Goal: Check status: Check status

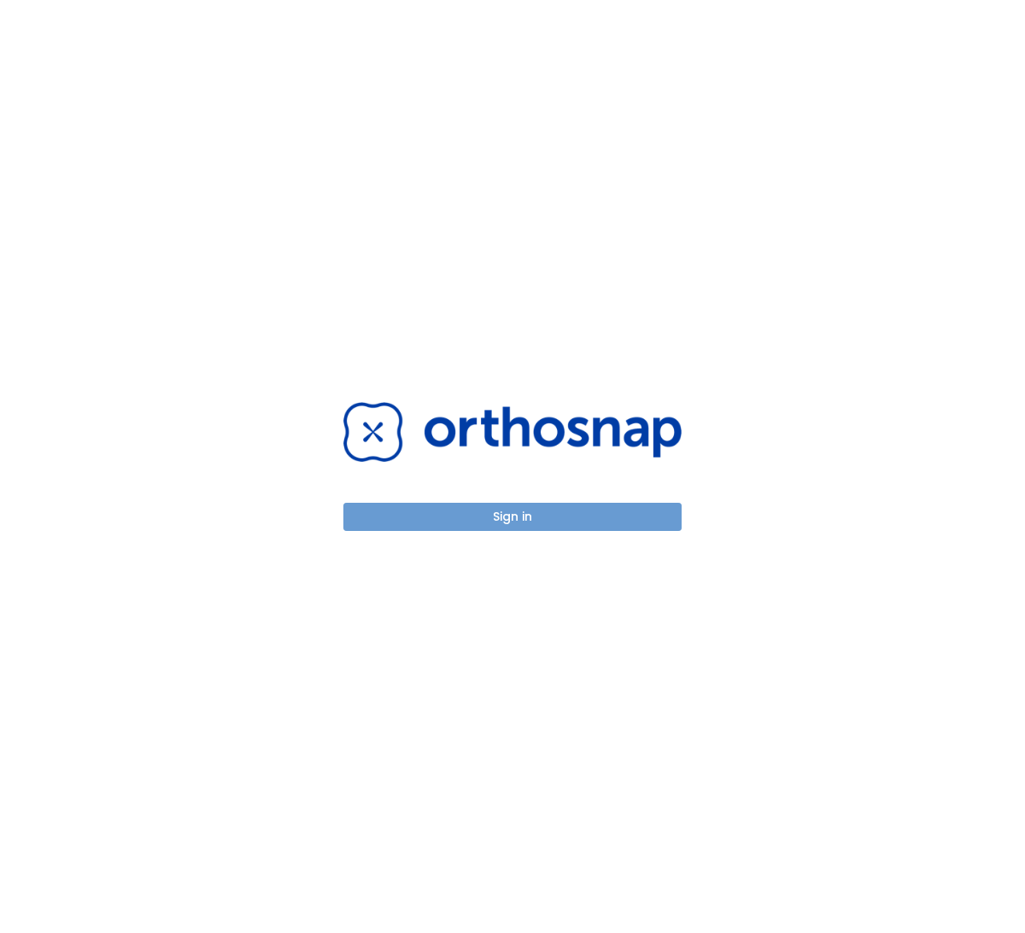
click at [454, 523] on button "Sign in" at bounding box center [512, 517] width 338 height 28
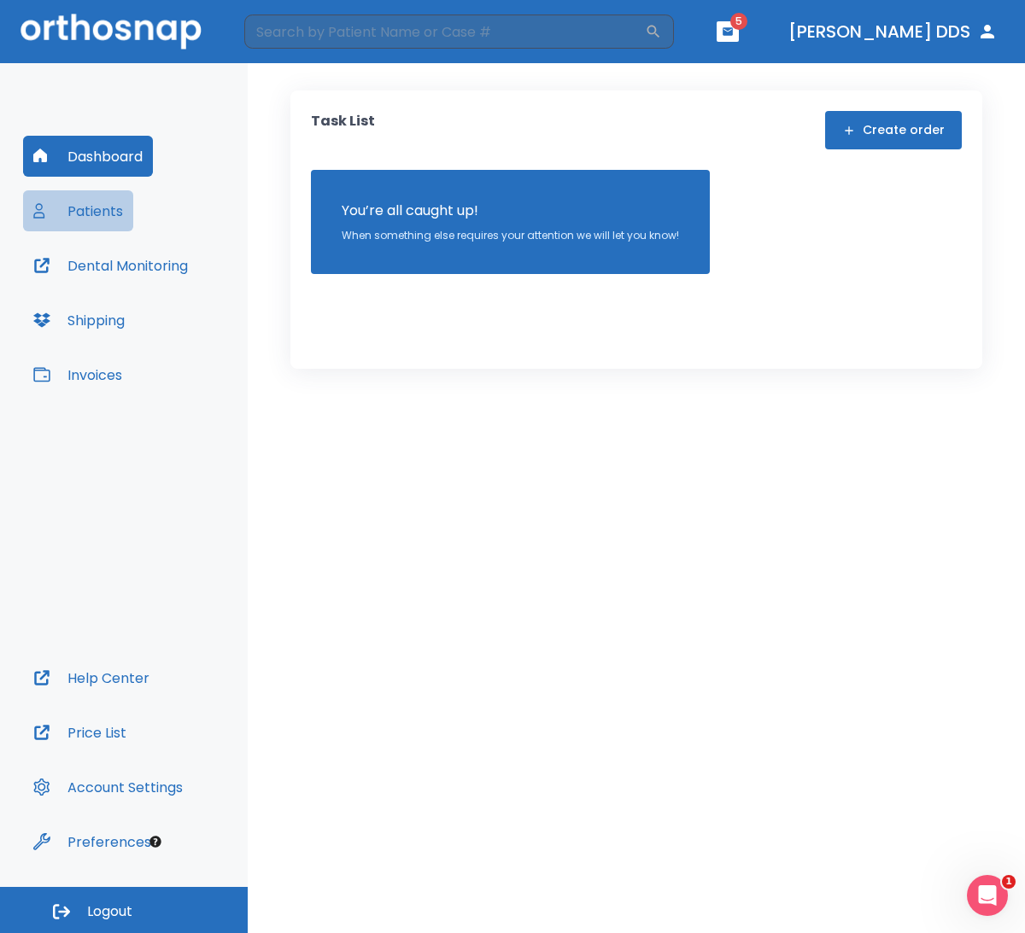
click at [84, 215] on button "Patients" at bounding box center [78, 210] width 110 height 41
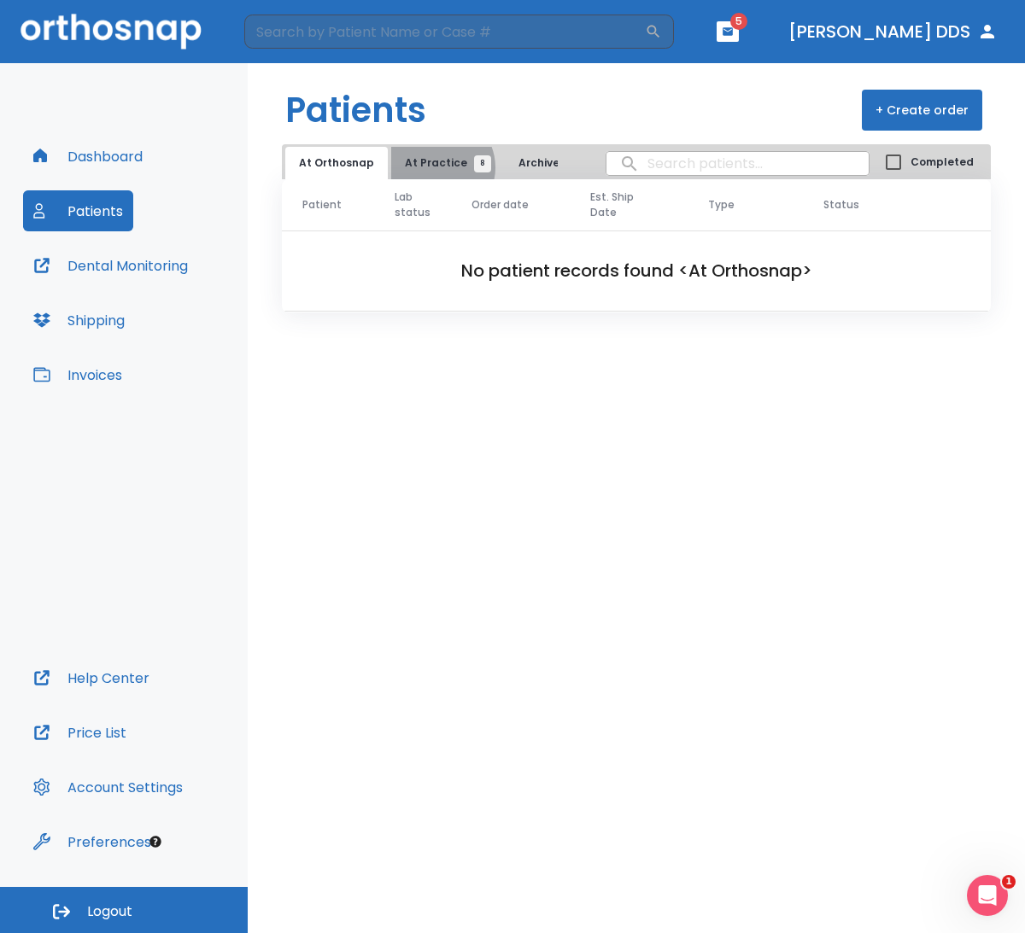
click at [432, 167] on span "At Practice 8" at bounding box center [444, 162] width 78 height 15
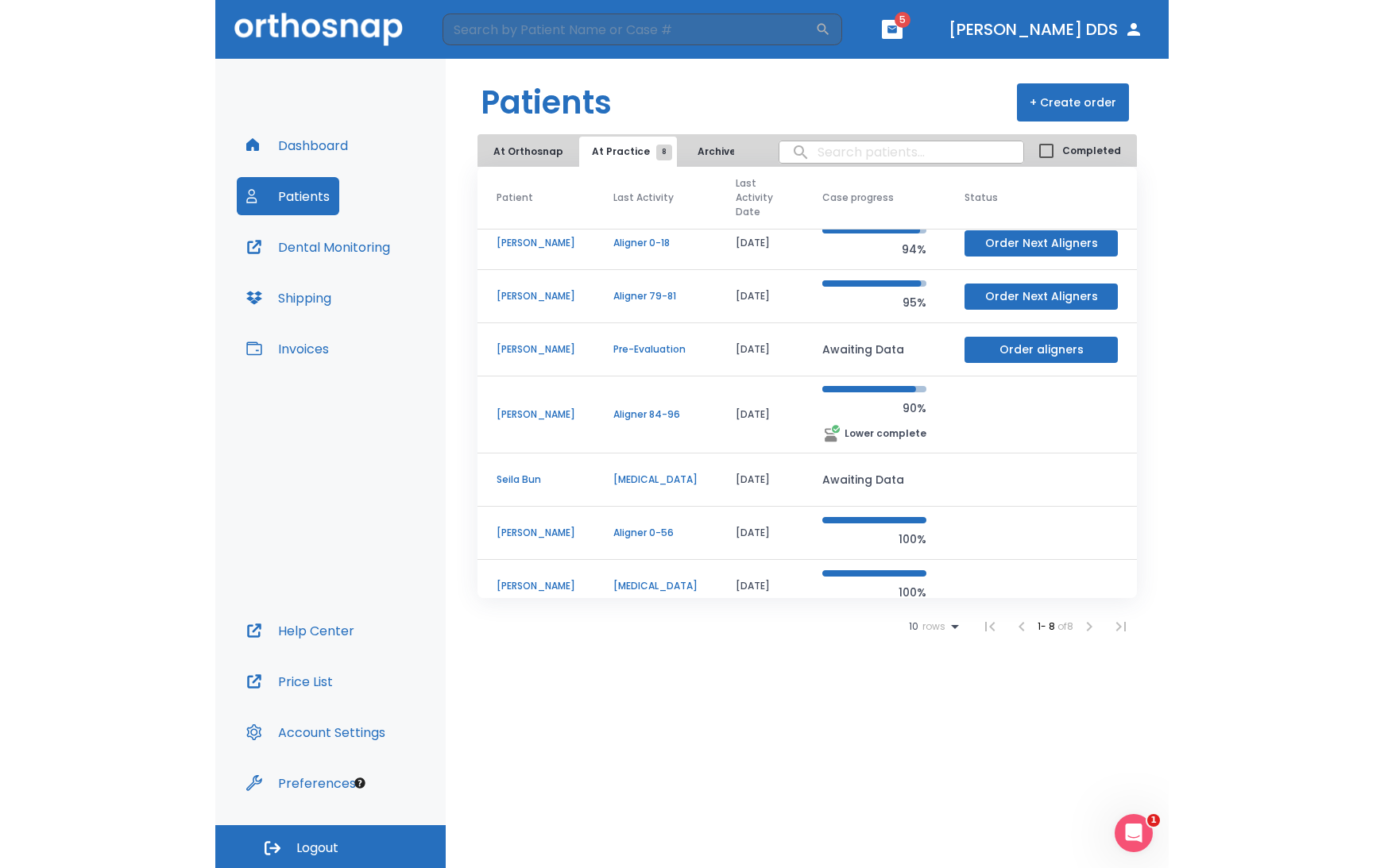
scroll to position [17, 0]
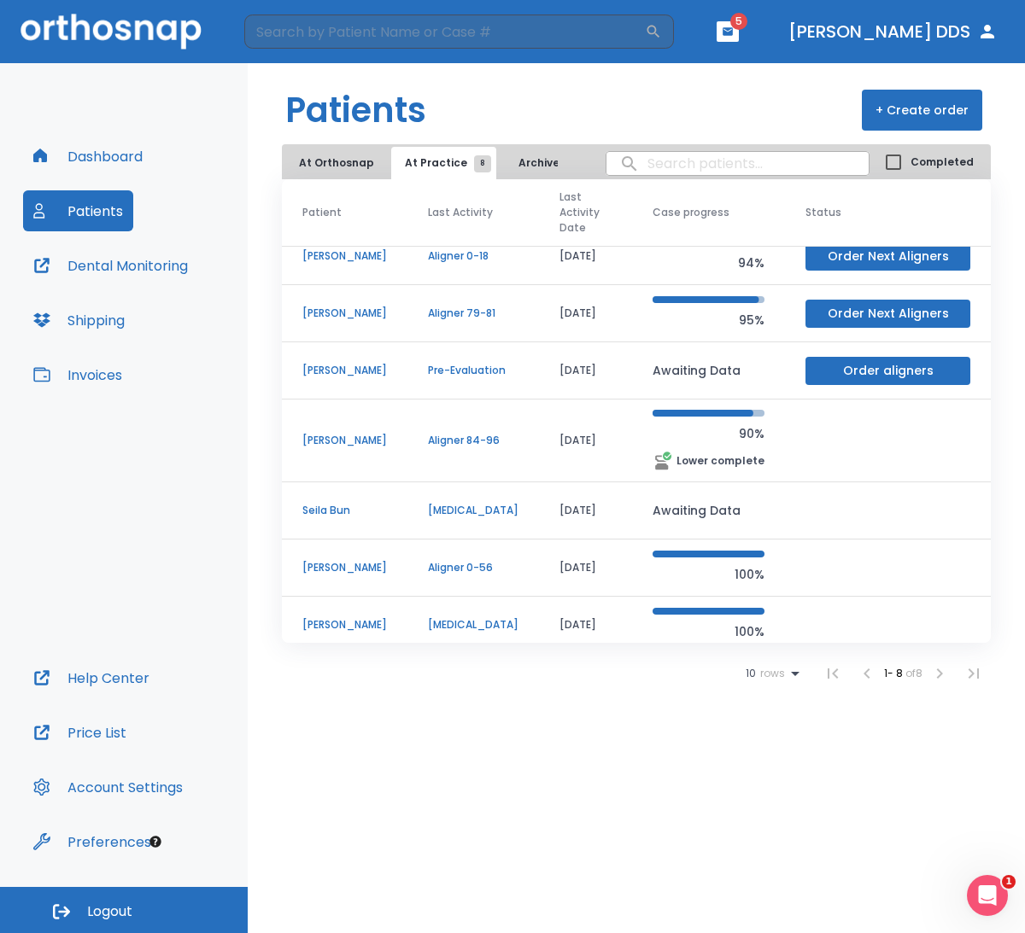
click at [480, 569] on p "Aligner 0-56" at bounding box center [473, 567] width 91 height 15
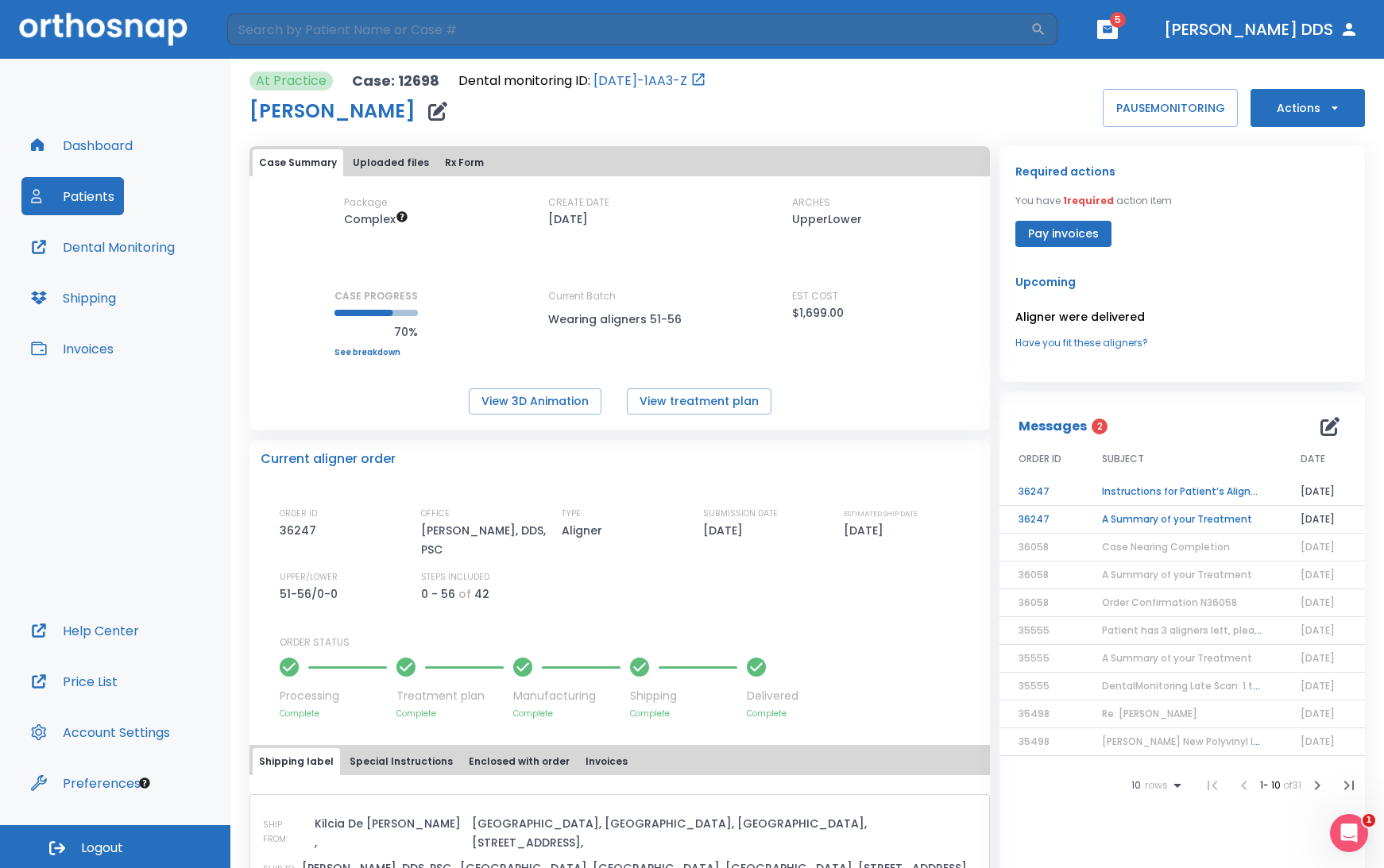
click at [953, 506] on td "Instructions for Patient’s Aligner Sequence" at bounding box center [1182, 492] width 198 height 28
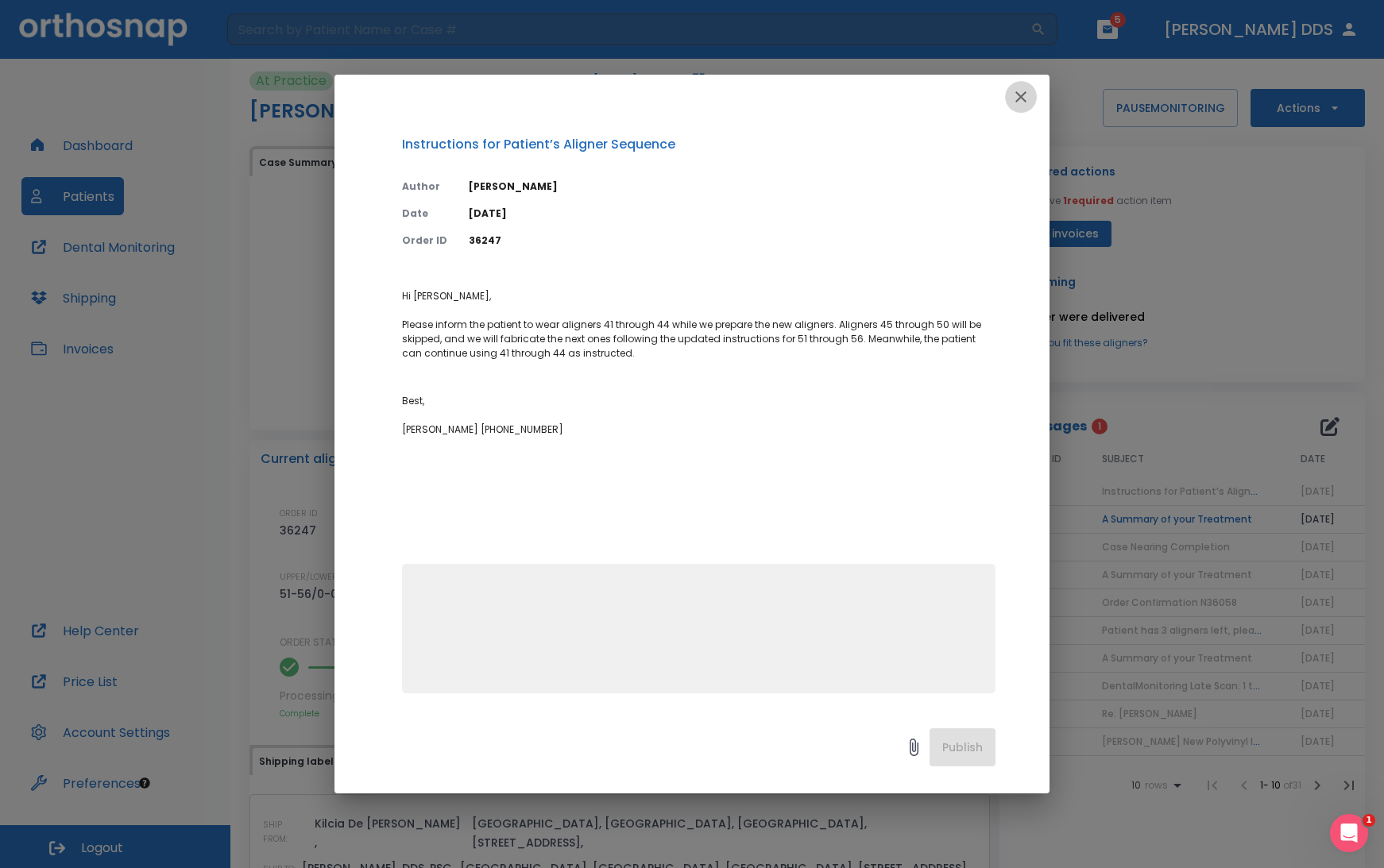
click at [953, 101] on icon "button" at bounding box center [1021, 97] width 19 height 19
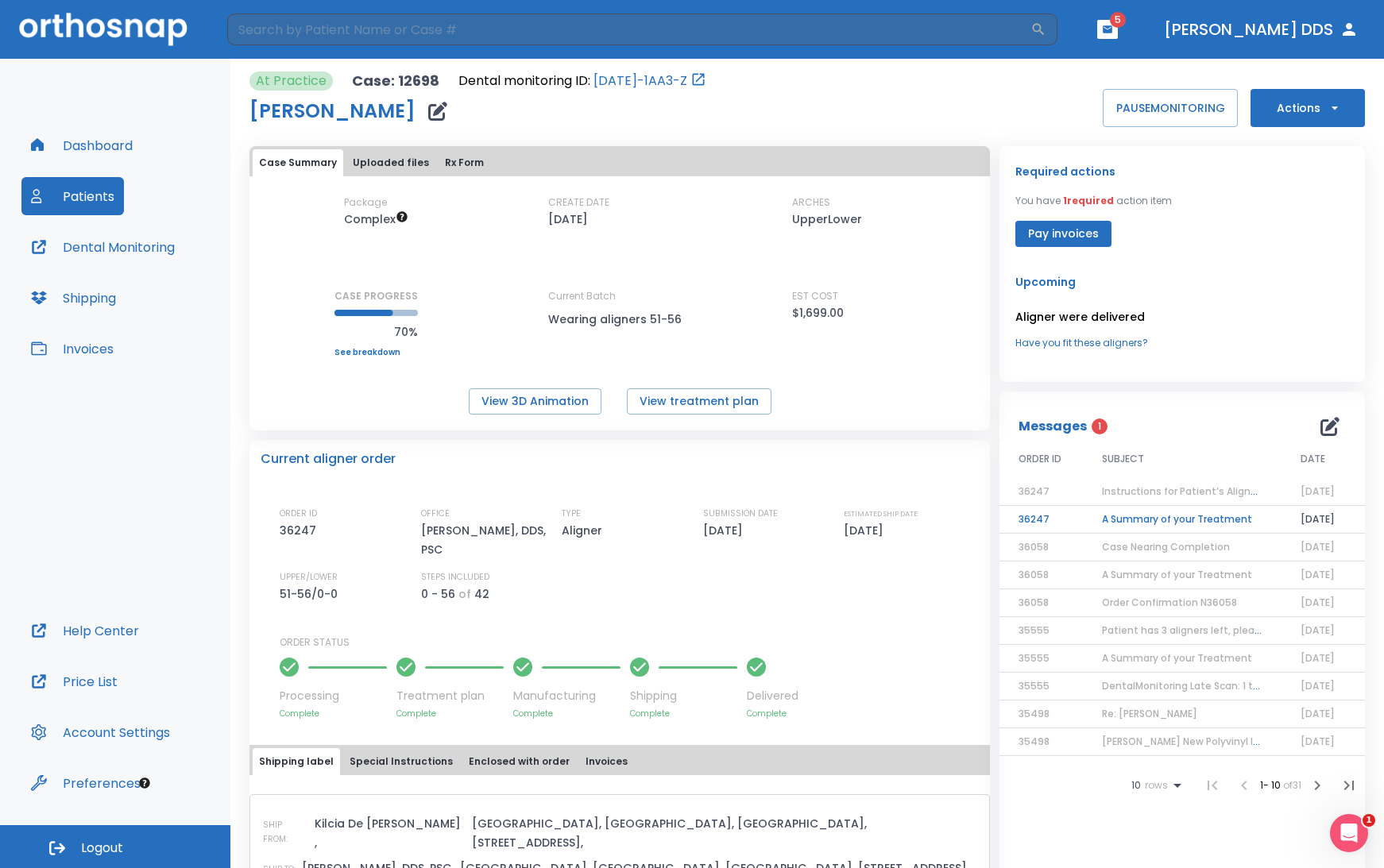
click at [953, 527] on td "A Summary of your Treatment" at bounding box center [1182, 520] width 198 height 28
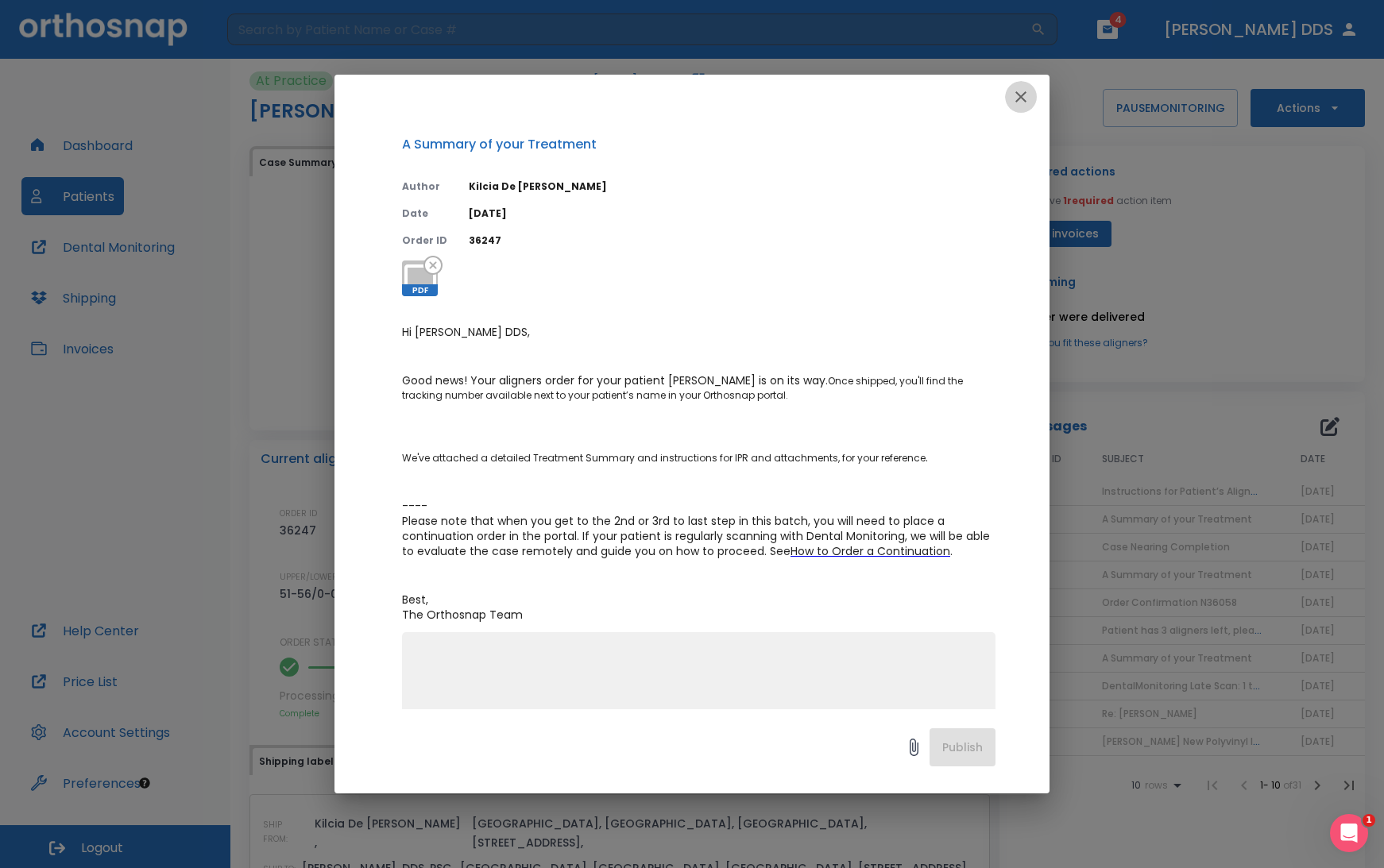
click at [953, 90] on icon "button" at bounding box center [1021, 97] width 19 height 19
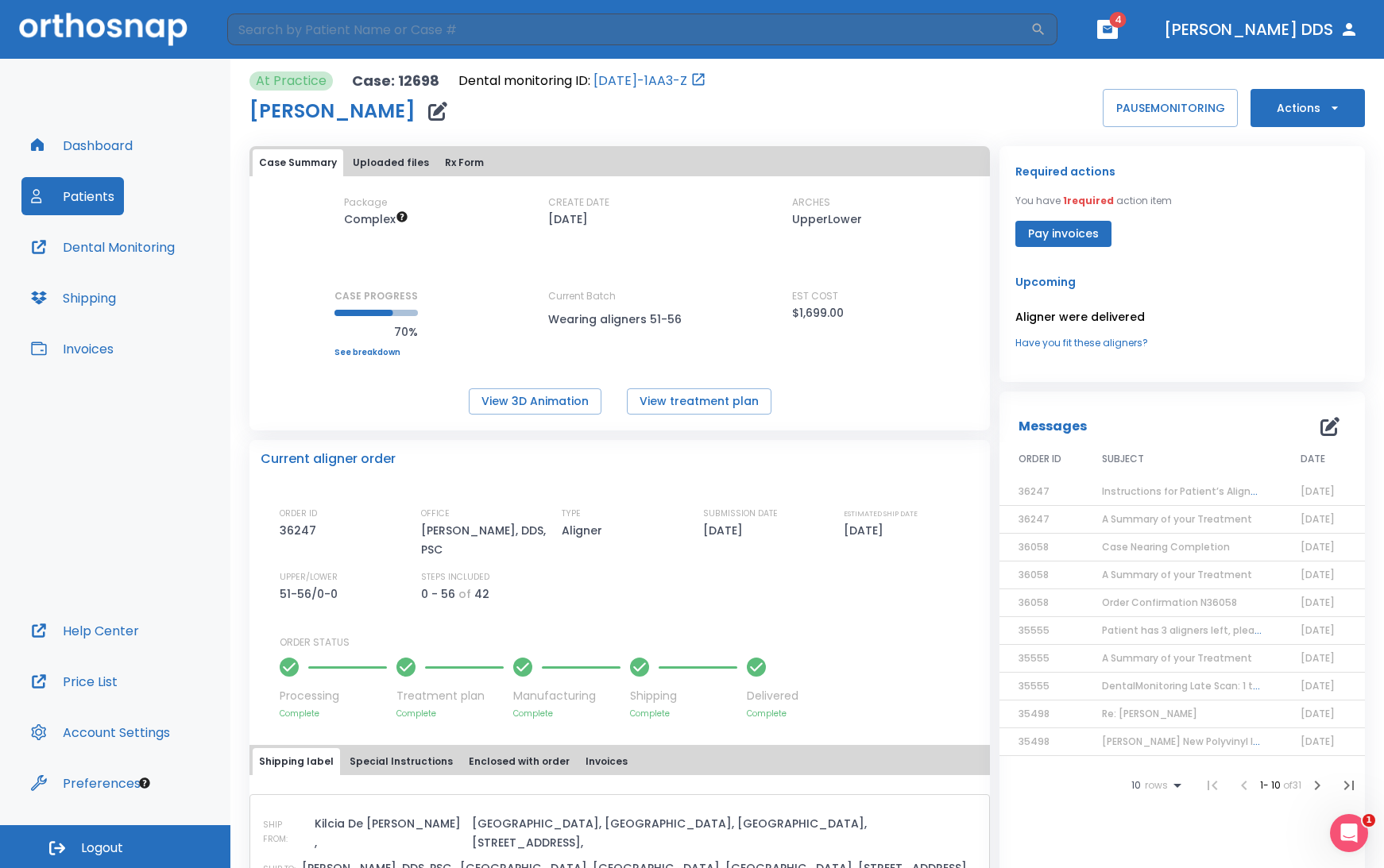
click at [953, 498] on span "Instructions for Patient’s Aligner Sequence" at bounding box center [1206, 491] width 209 height 14
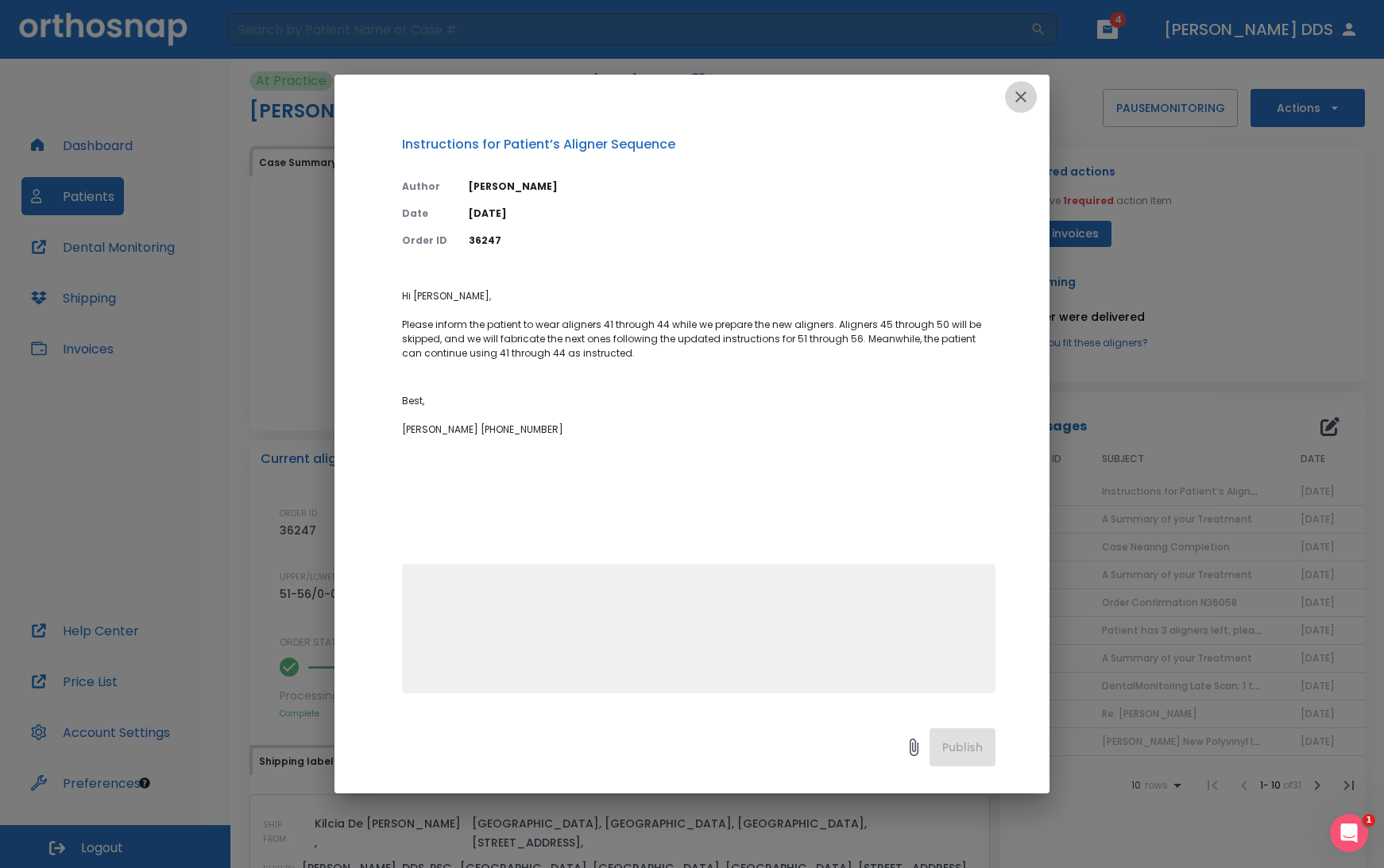
click at [953, 105] on icon "button" at bounding box center [1021, 97] width 19 height 19
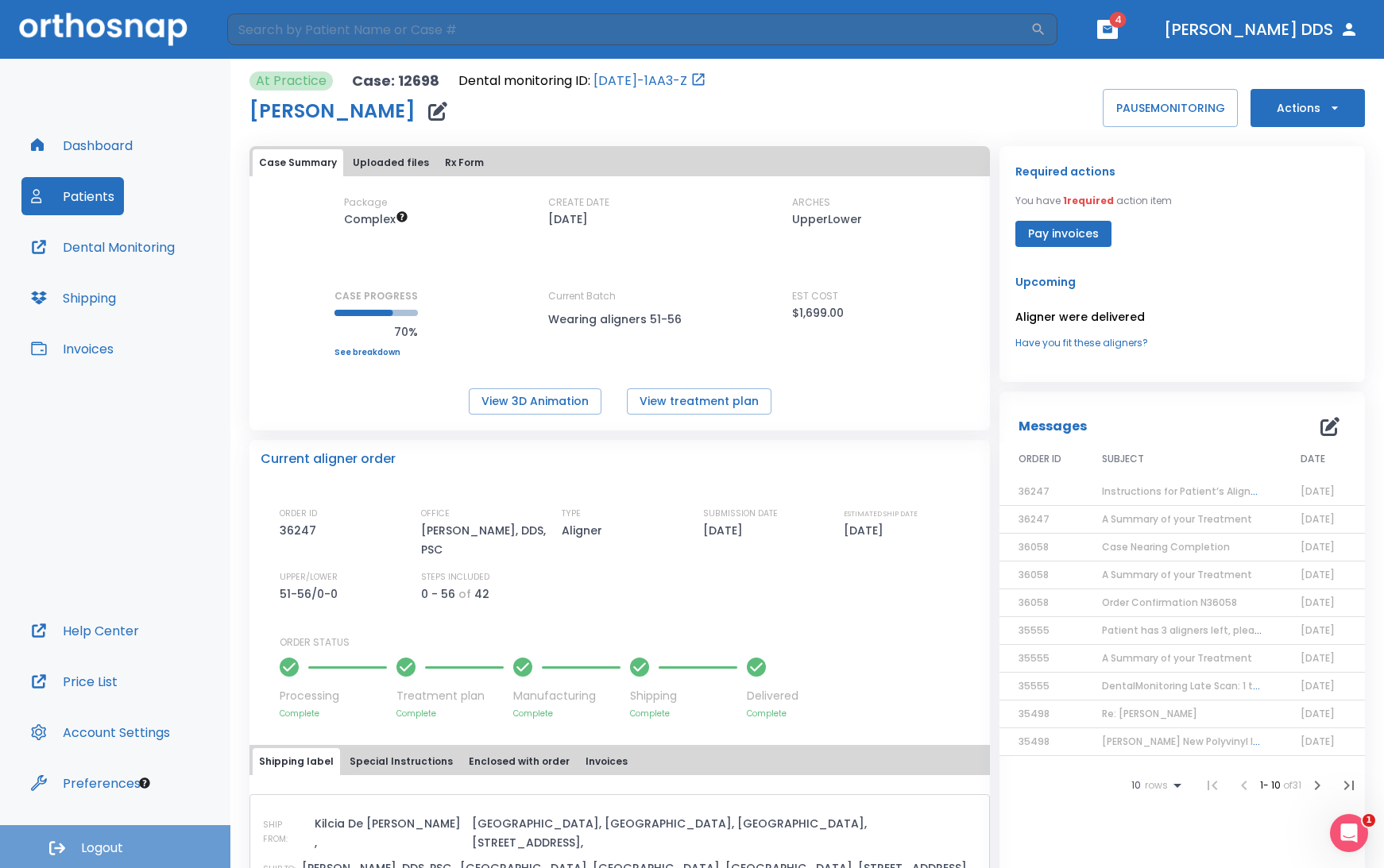
click at [125, 847] on button "Logout" at bounding box center [115, 847] width 231 height 43
